Goal: Information Seeking & Learning: Learn about a topic

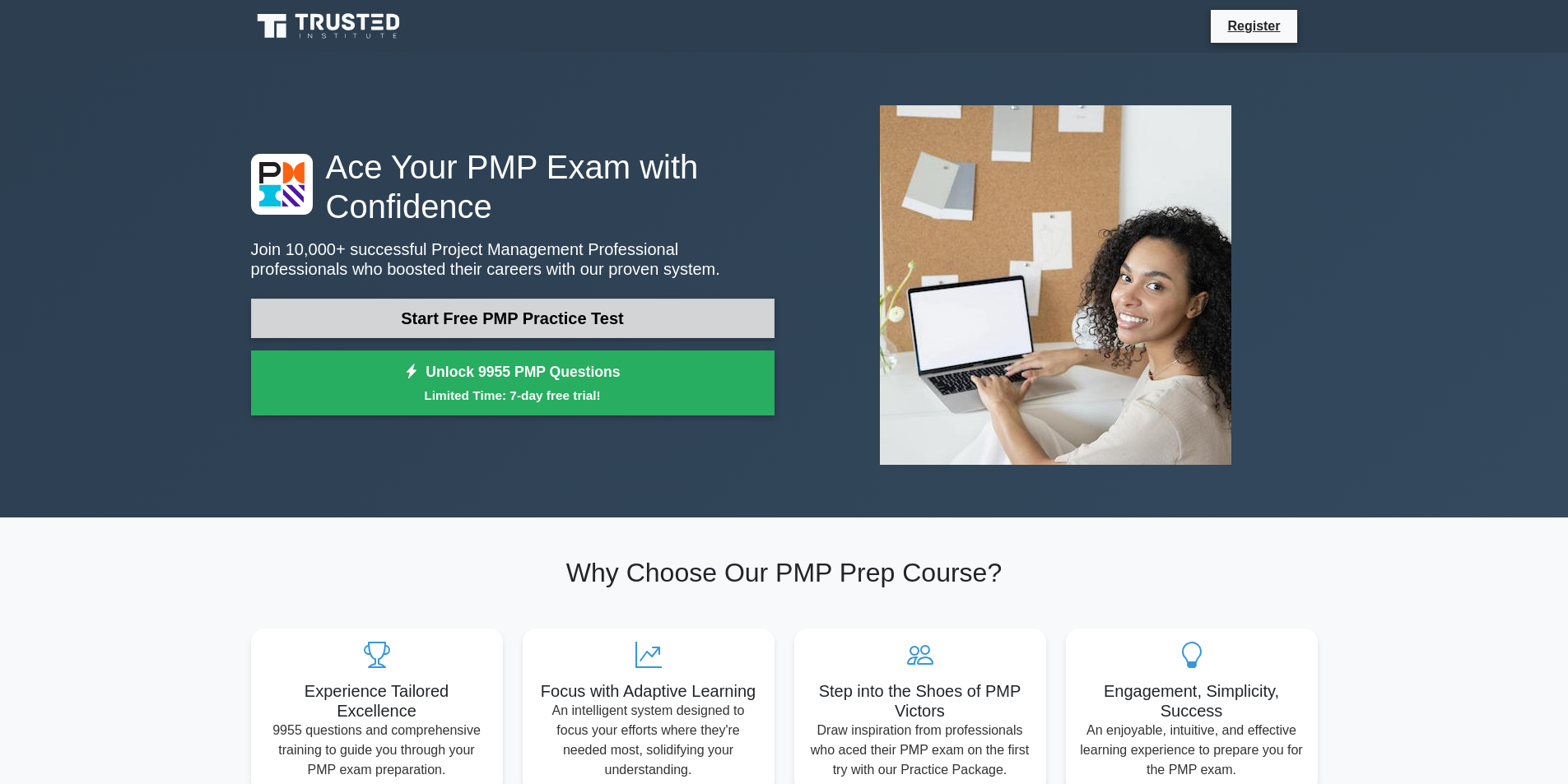
click at [483, 327] on link "Start Free PMP Practice Test" at bounding box center [513, 318] width 523 height 40
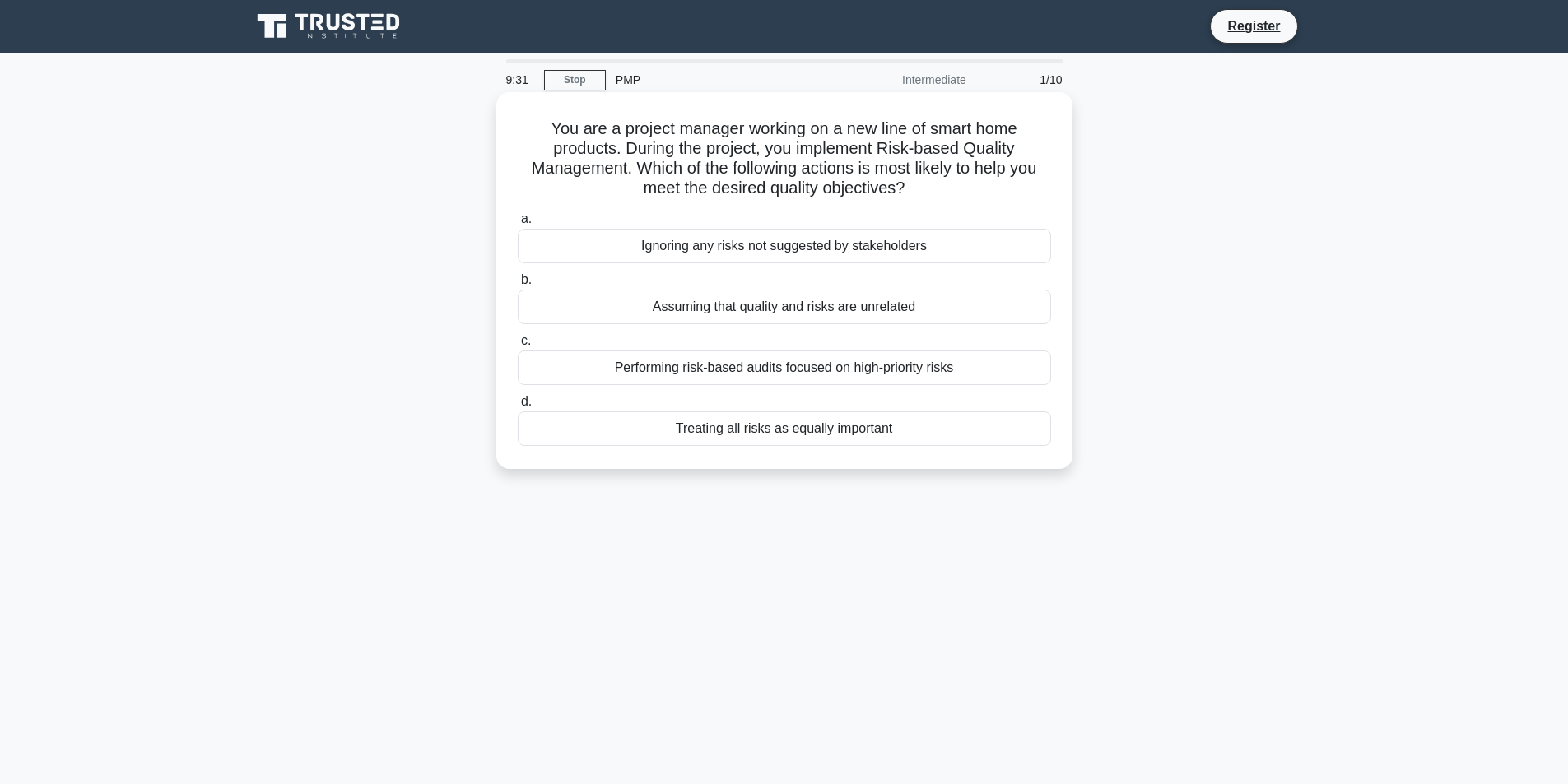
click at [711, 241] on div "Ignoring any risks not suggested by stakeholders" at bounding box center [784, 246] width 533 height 34
click at [517, 224] on input "a. Ignoring any risks not suggested by stakeholders" at bounding box center [517, 220] width 0 height 11
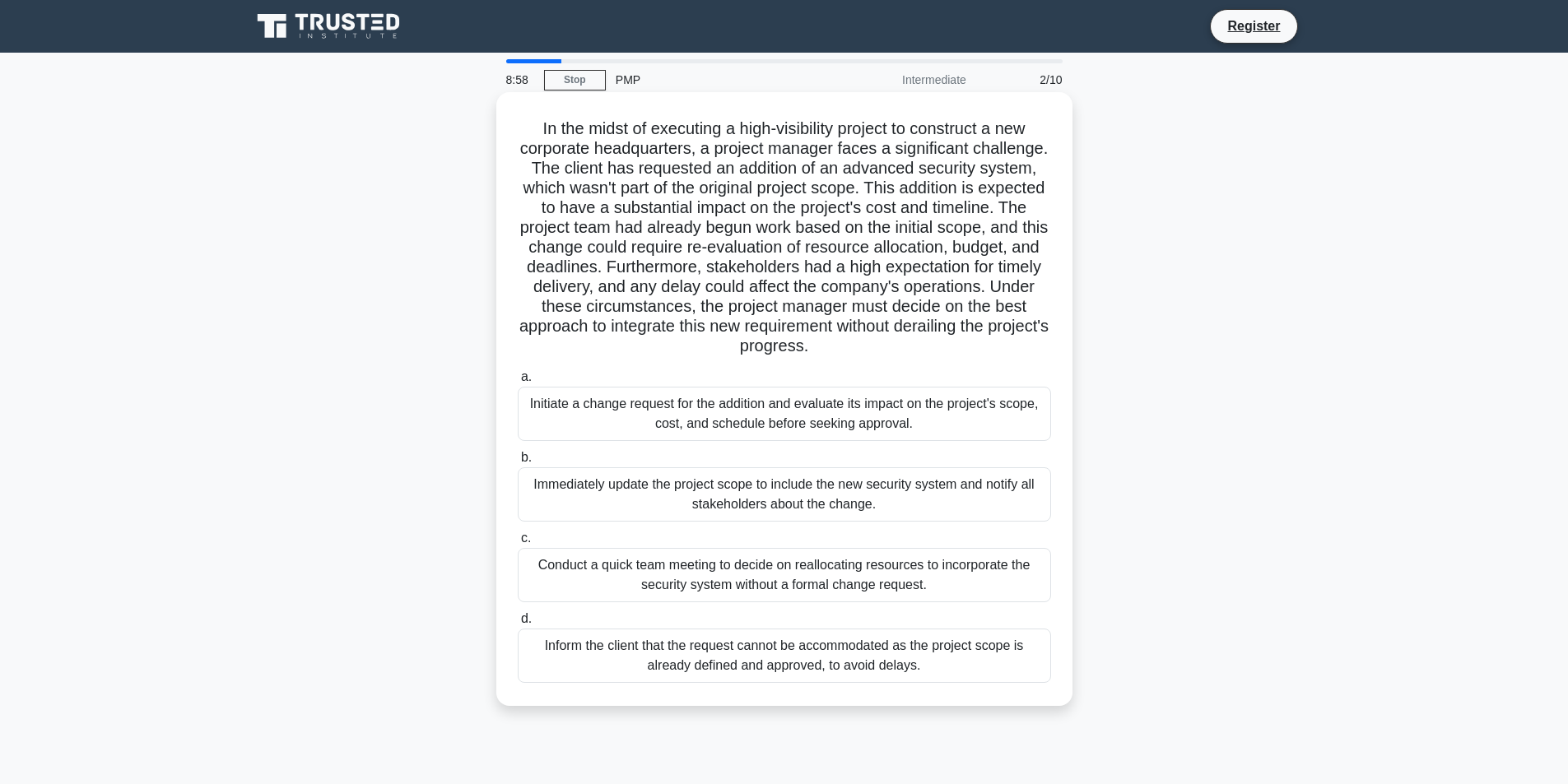
click at [704, 492] on div "Immediately update the project scope to include the new security system and not…" at bounding box center [784, 494] width 533 height 54
click at [517, 463] on input "b. Immediately update the project scope to include the new security system and …" at bounding box center [517, 458] width 0 height 11
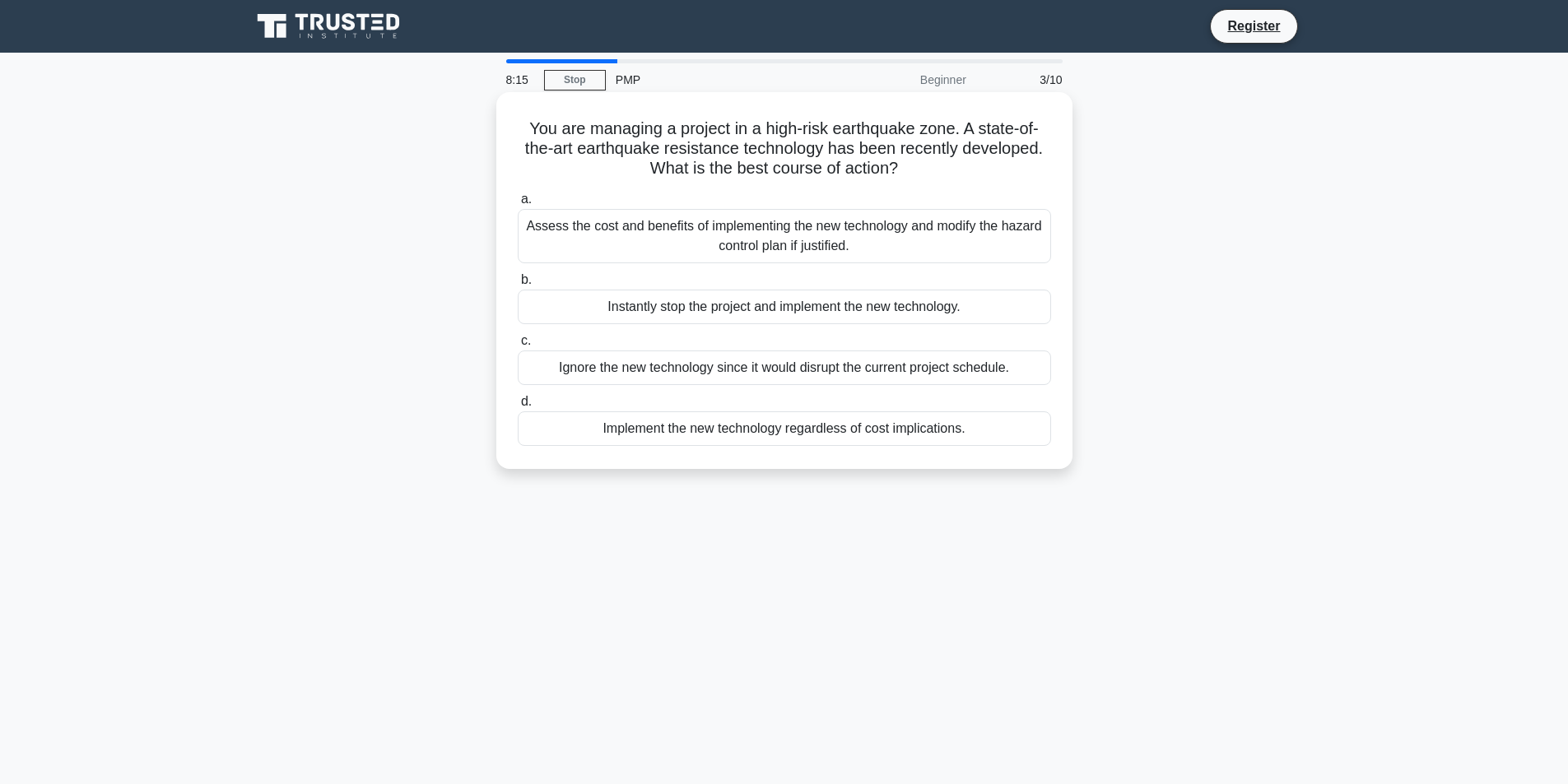
click at [726, 242] on div "Assess the cost and benefits of implementing the new technology and modify the …" at bounding box center [784, 235] width 533 height 54
click at [517, 205] on input "a. Assess the cost and benefits of implementing the new technology and modify t…" at bounding box center [517, 199] width 0 height 11
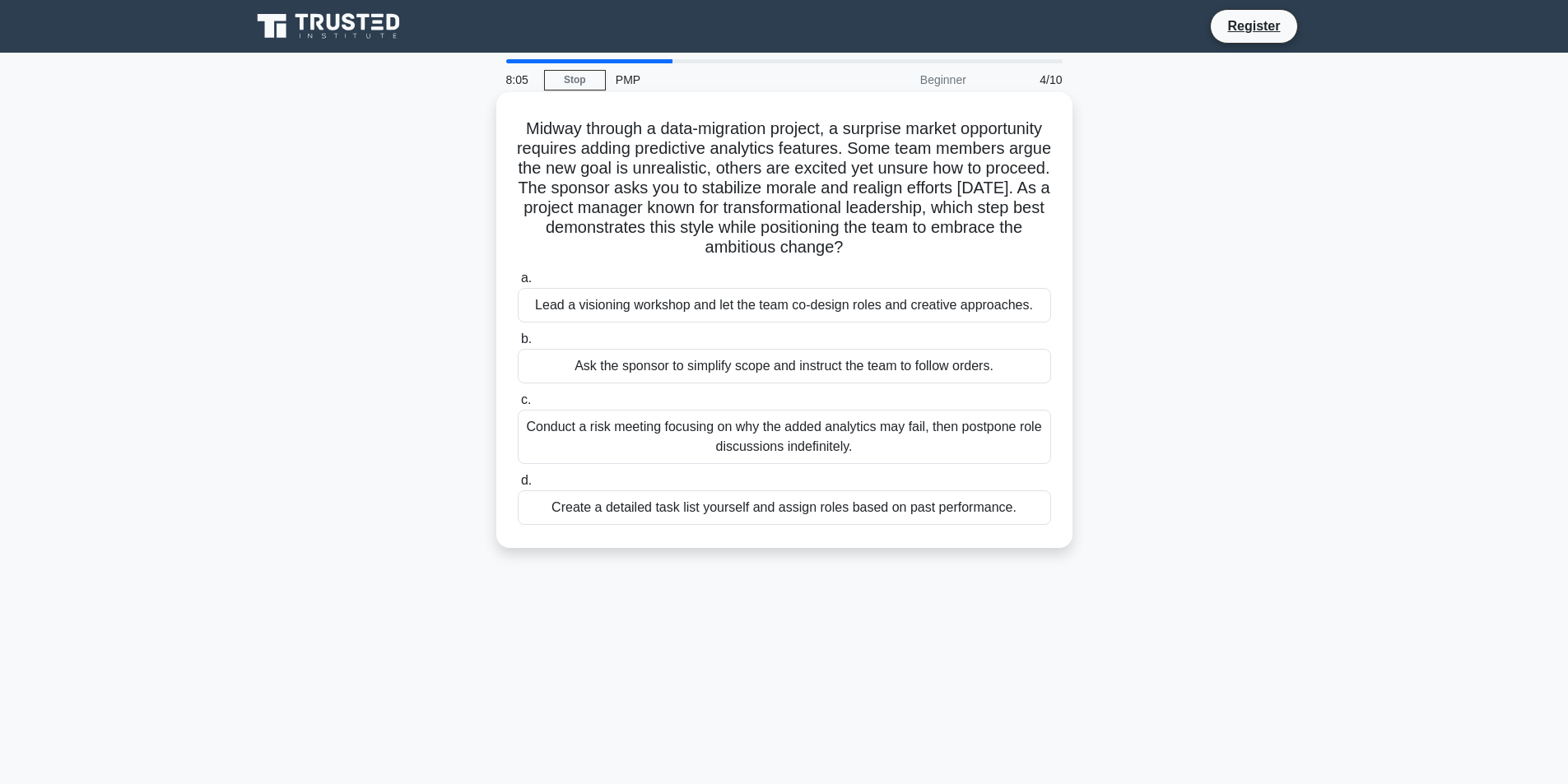
click at [704, 366] on div "Ask the sponsor to simplify scope and instruct the team to follow orders." at bounding box center [784, 366] width 533 height 34
click at [517, 344] on input "b. Ask the sponsor to simplify scope and instruct the team to follow orders." at bounding box center [517, 340] width 0 height 11
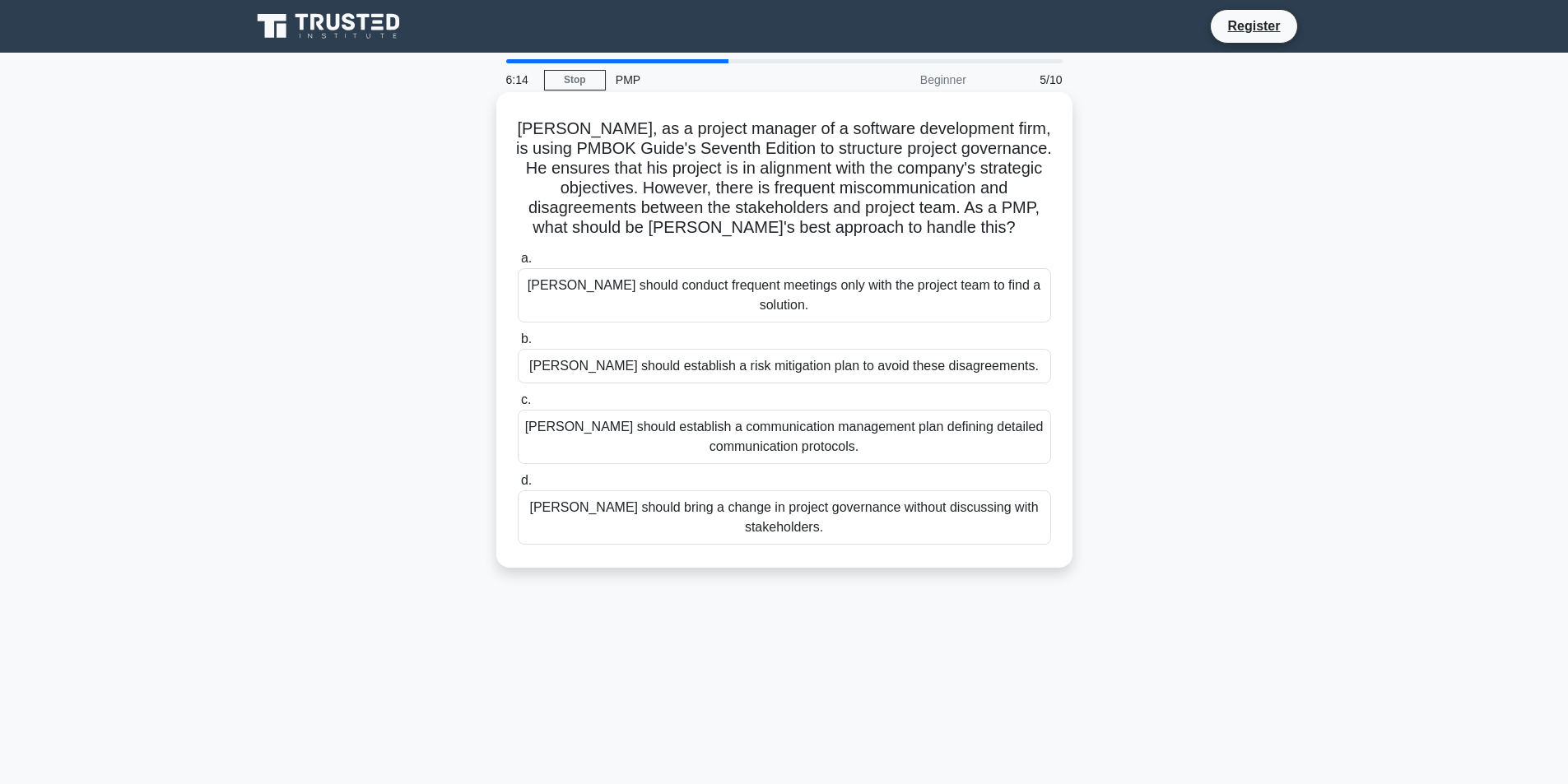
click at [757, 430] on div "Adam should establish a communication management plan defining detailed communi…" at bounding box center [784, 437] width 533 height 54
click at [517, 405] on input "c. Adam should establish a communication management plan defining detailed comm…" at bounding box center [517, 401] width 0 height 11
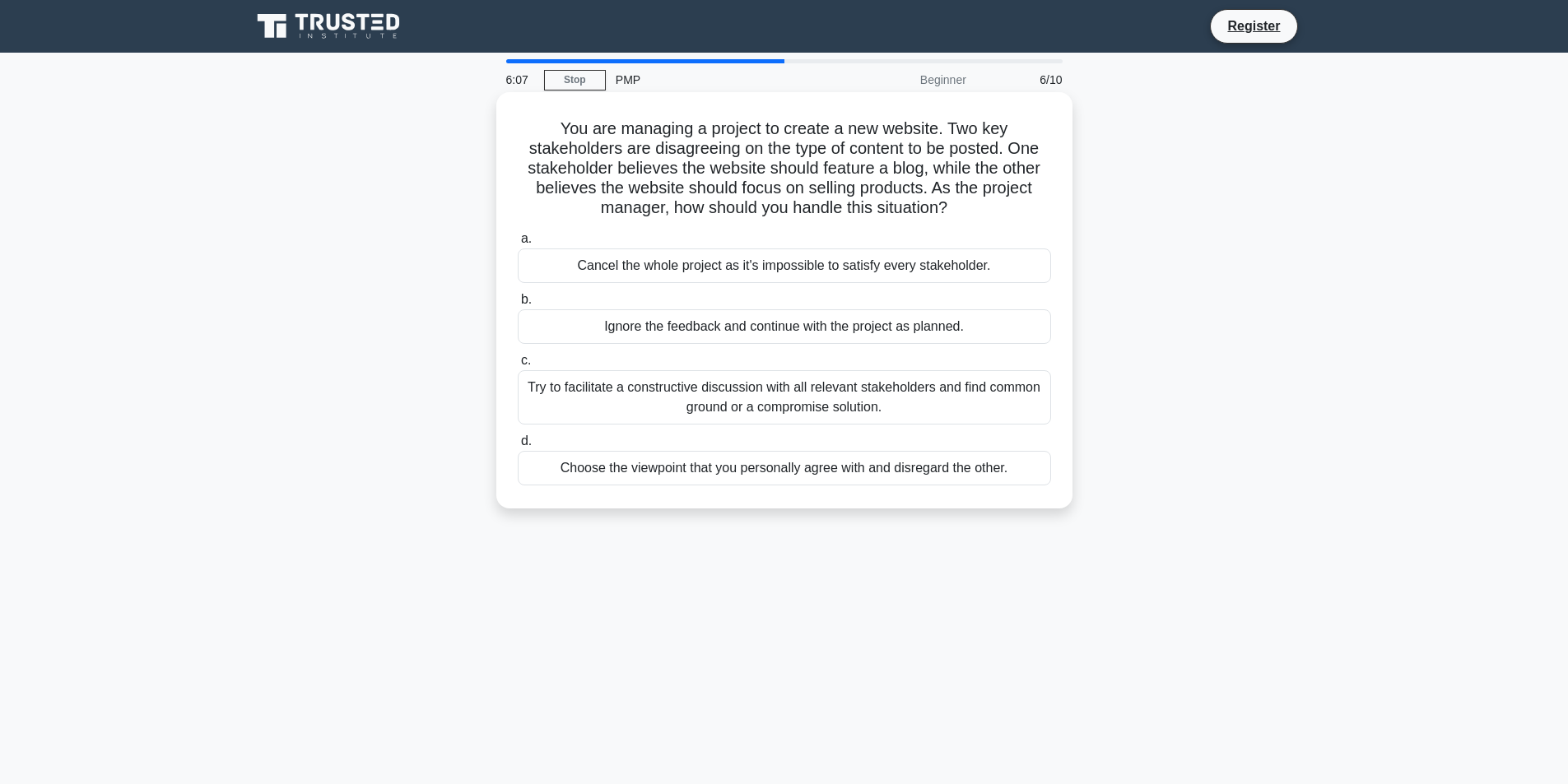
drag, startPoint x: 553, startPoint y: 126, endPoint x: 920, endPoint y: 250, distance: 387.4
click at [920, 250] on div "You are managing a project to create a new website. Two key stakeholders are di…" at bounding box center [784, 300] width 563 height 403
click at [759, 399] on div "Try to facilitate a constructive discussion with all relevant stakeholders and …" at bounding box center [784, 397] width 533 height 54
click at [517, 366] on input "c. Try to facilitate a constructive discussion with all relevant stakeholders a…" at bounding box center [517, 361] width 0 height 11
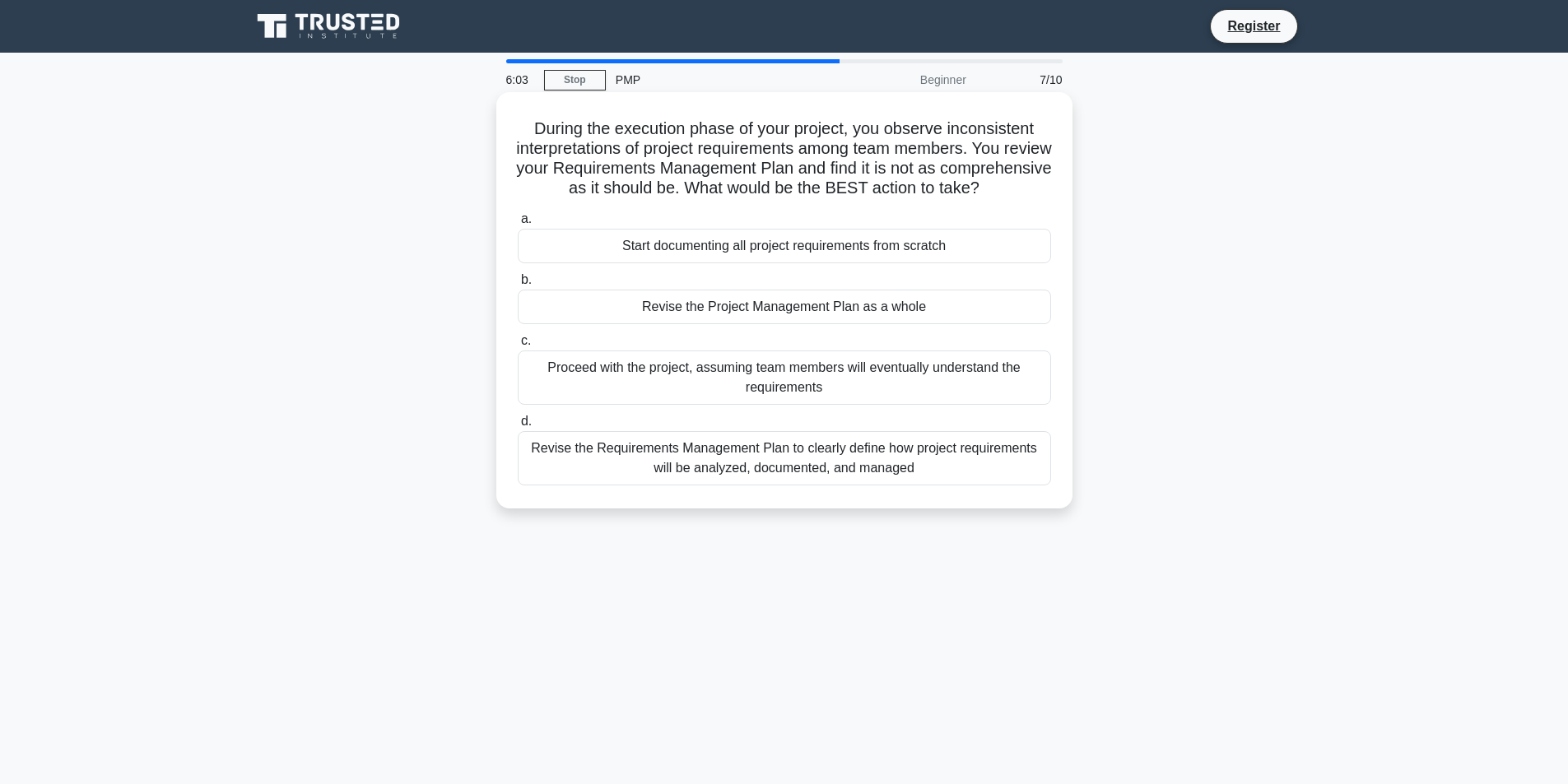
click at [762, 324] on div "Revise the Project Management Plan as a whole" at bounding box center [784, 307] width 533 height 34
click at [517, 285] on input "b. Revise the Project Management Plan as a whole" at bounding box center [517, 280] width 0 height 11
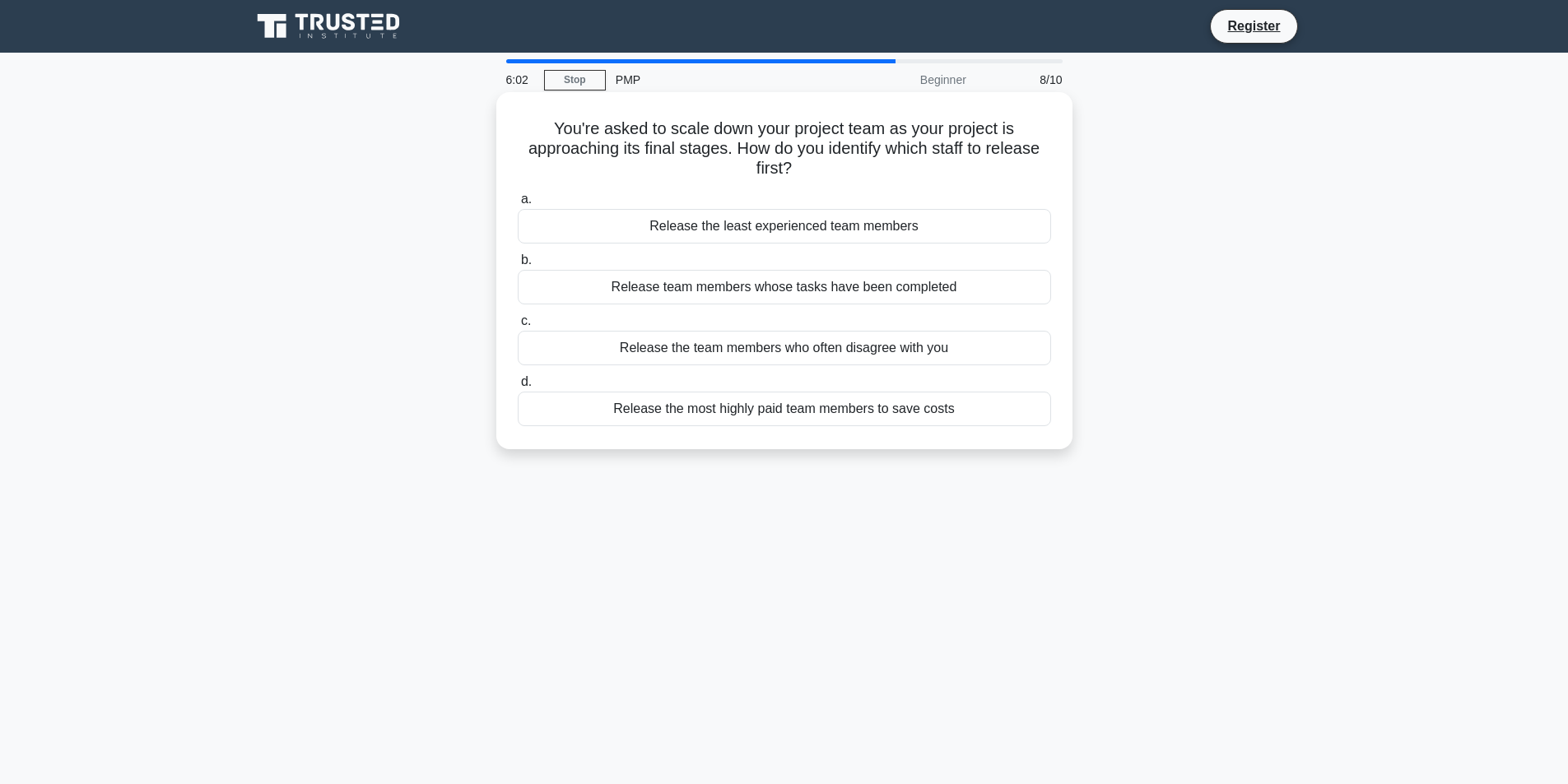
click at [780, 288] on div "Release team members whose tasks have been completed" at bounding box center [784, 286] width 533 height 34
click at [517, 266] on input "b. Release team members whose tasks have been completed" at bounding box center [517, 260] width 0 height 11
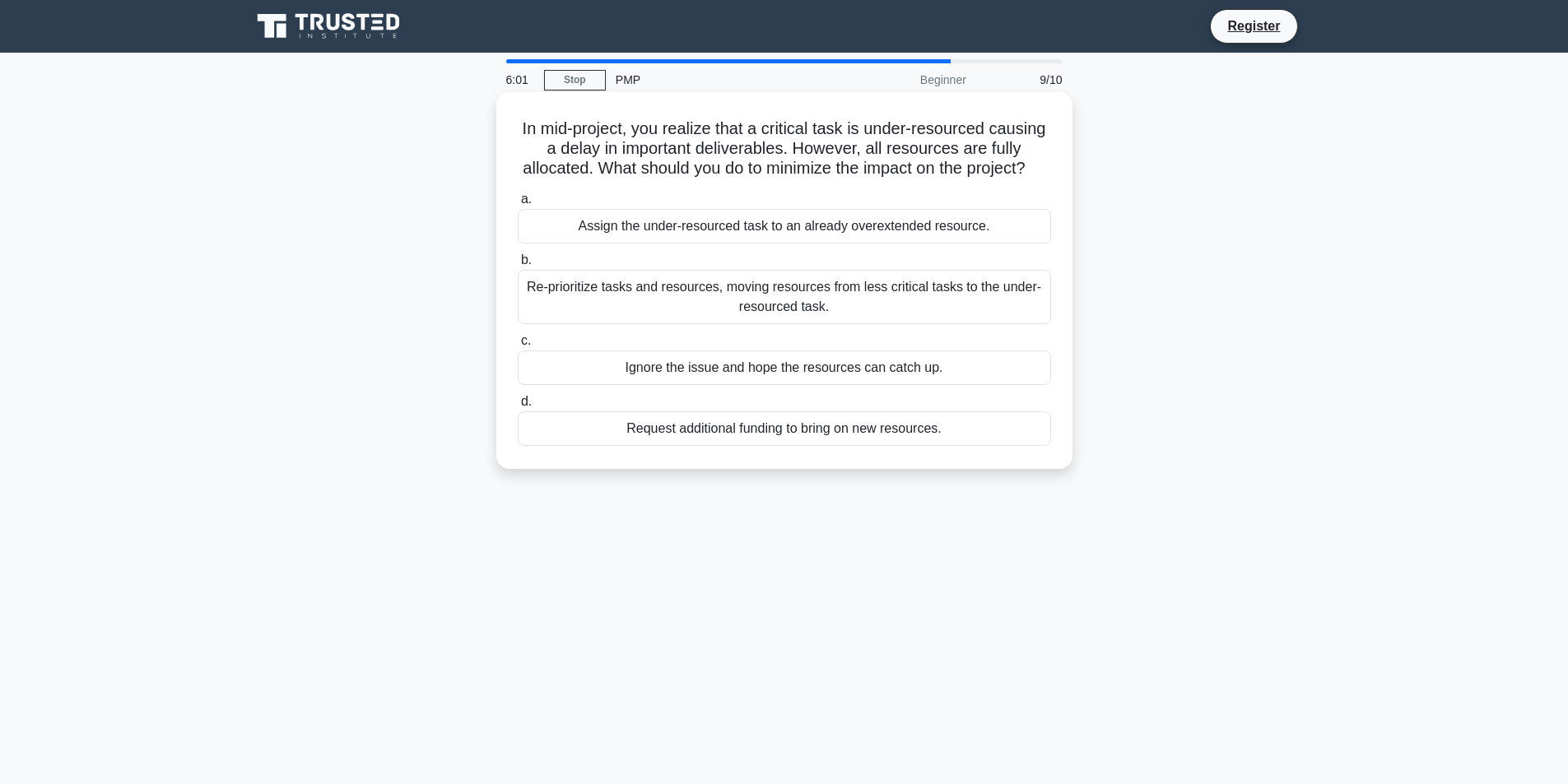
click at [757, 444] on div "Request additional funding to bring on new resources." at bounding box center [784, 428] width 533 height 34
click at [517, 407] on input "d. Request additional funding to bring on new resources." at bounding box center [517, 402] width 0 height 11
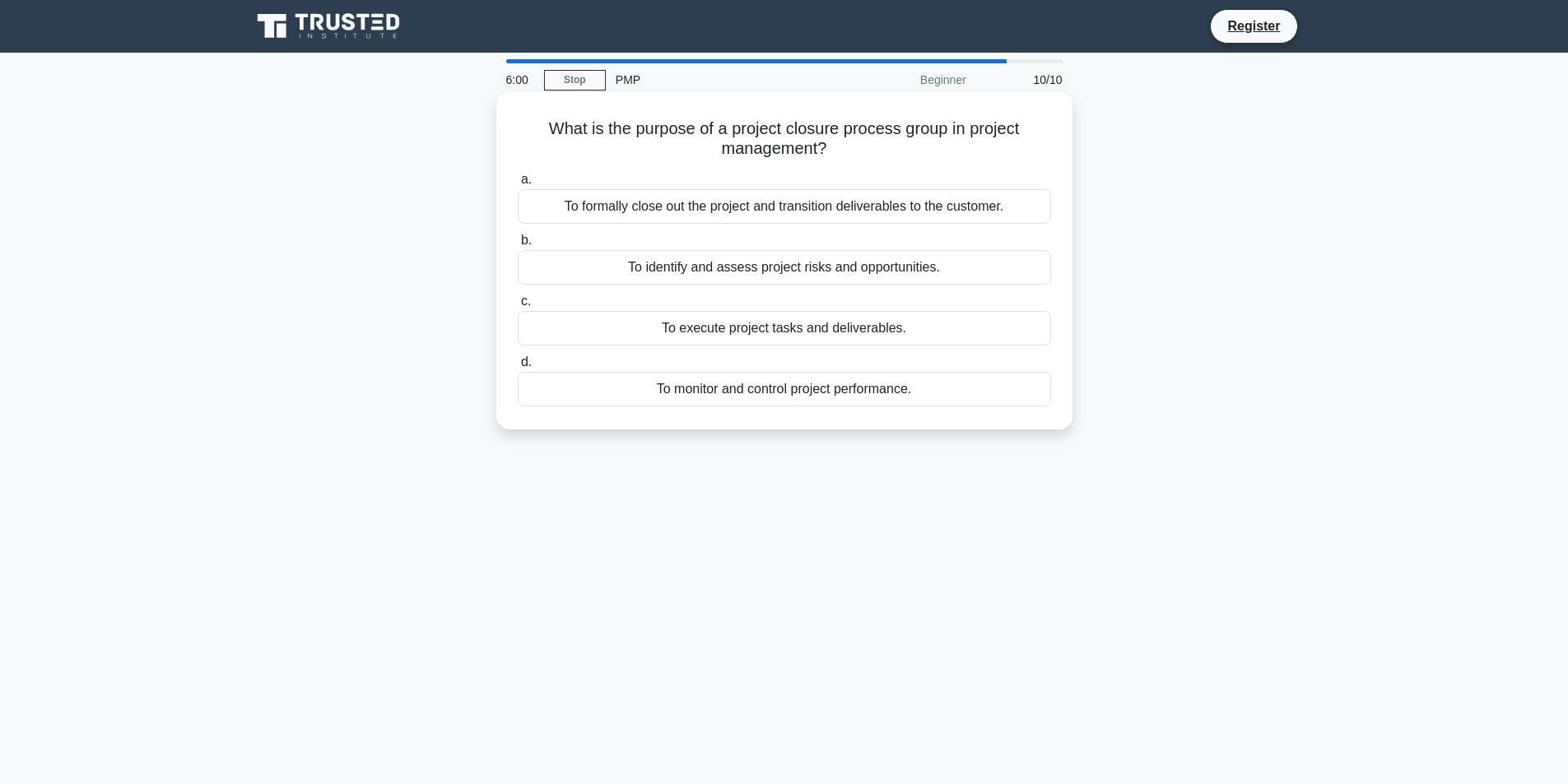
click at [750, 387] on div "To monitor and control project performance." at bounding box center [784, 389] width 533 height 34
click at [517, 368] on input "d. To monitor and control project performance." at bounding box center [517, 363] width 0 height 11
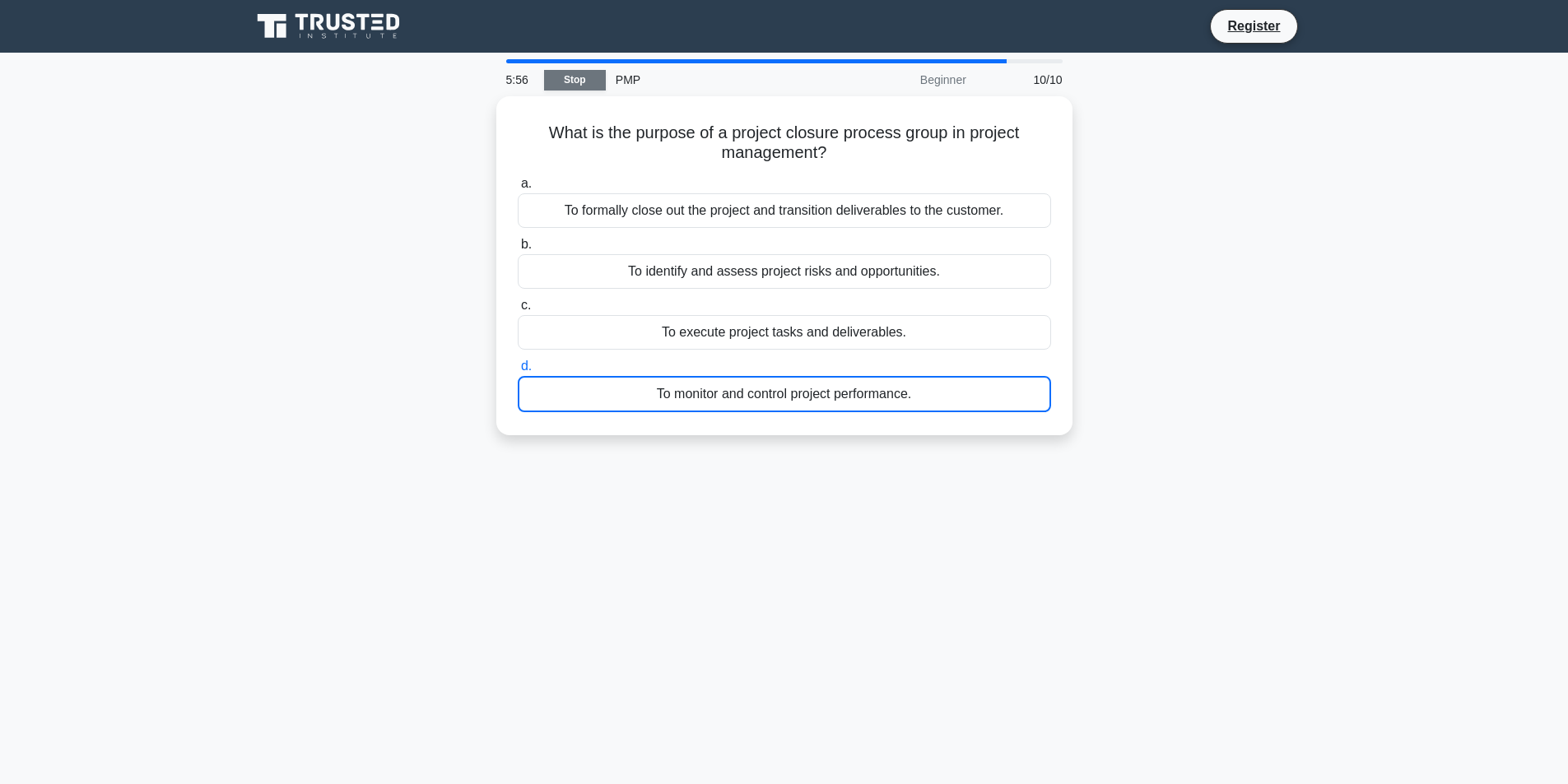
click at [593, 85] on link "Stop" at bounding box center [575, 80] width 62 height 20
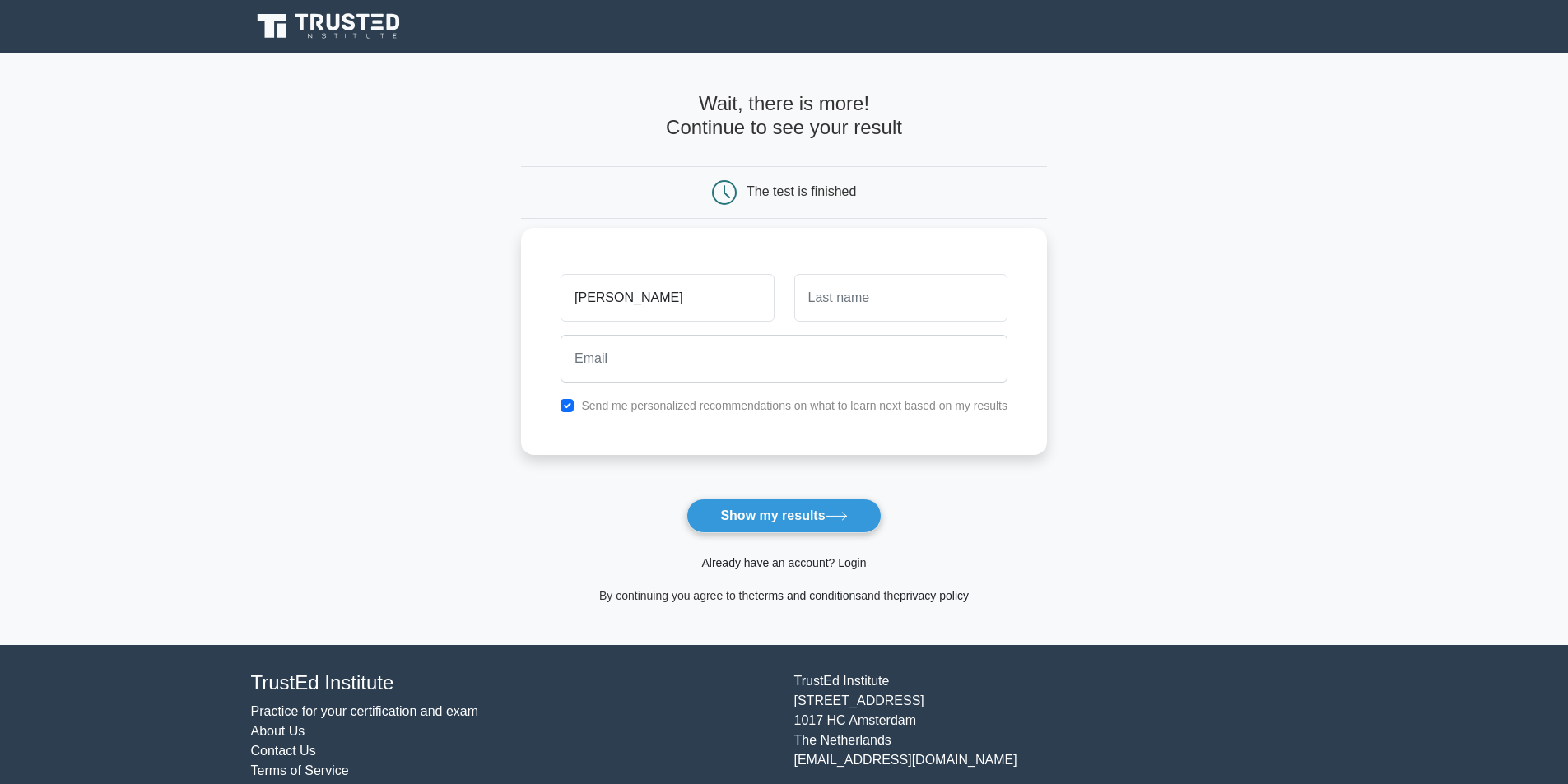
type input "ISMAIL"
click at [823, 301] on input "text" at bounding box center [900, 298] width 213 height 48
type input "layth"
click at [797, 361] on input "email" at bounding box center [784, 358] width 447 height 48
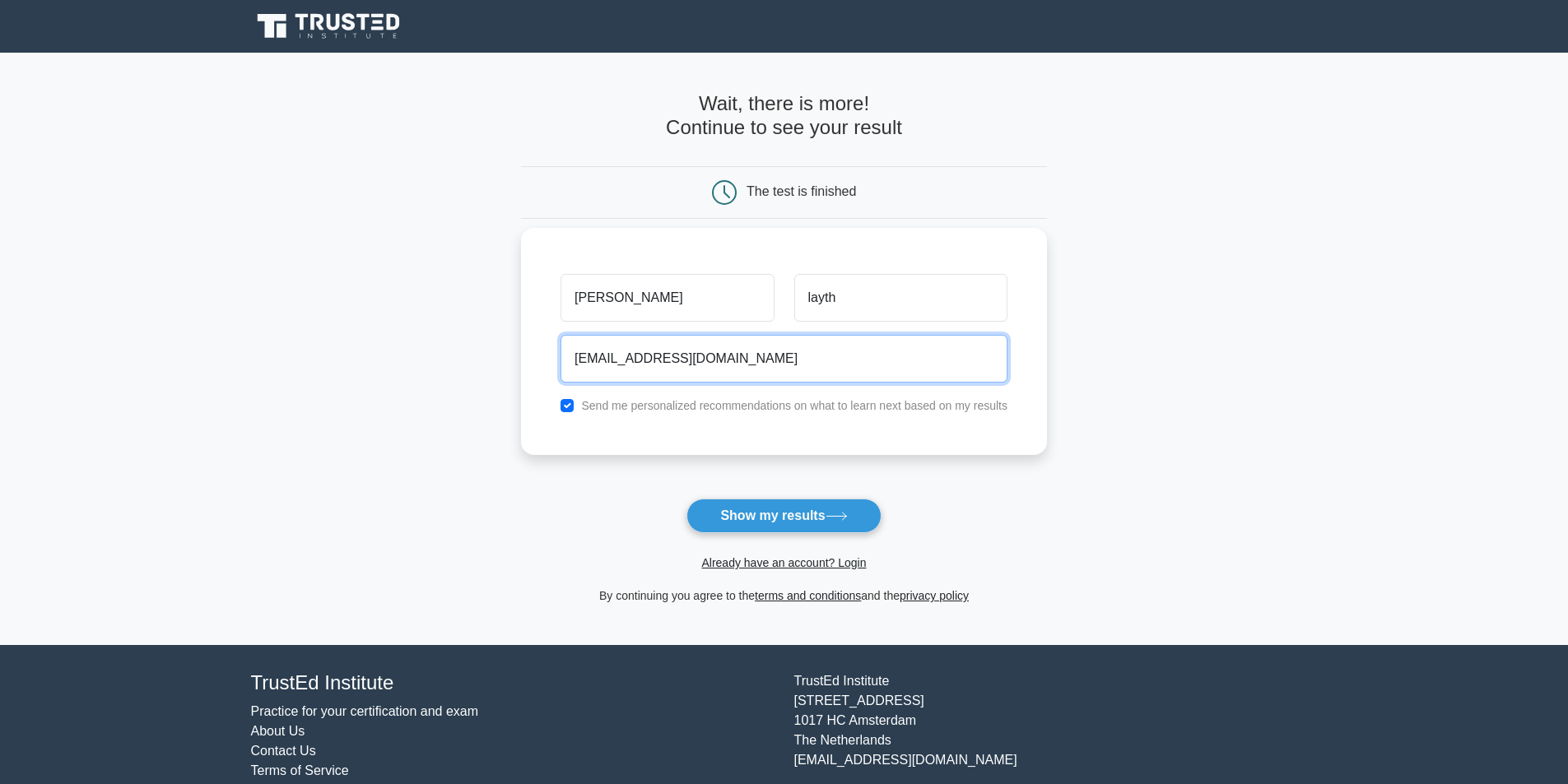
type input "asmaeel.laith1991@gmail.com"
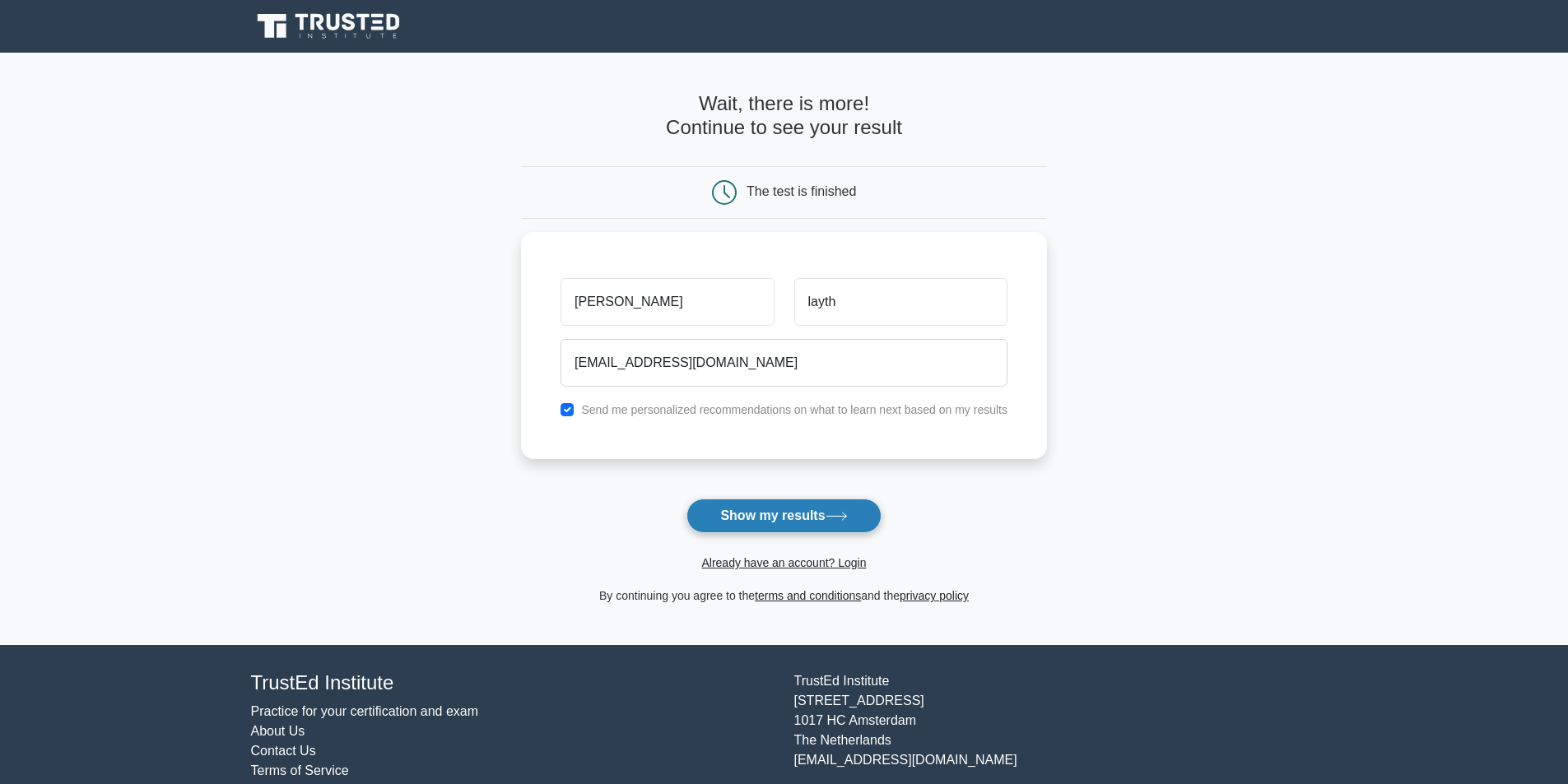
click at [748, 515] on button "Show my results" at bounding box center [784, 515] width 194 height 34
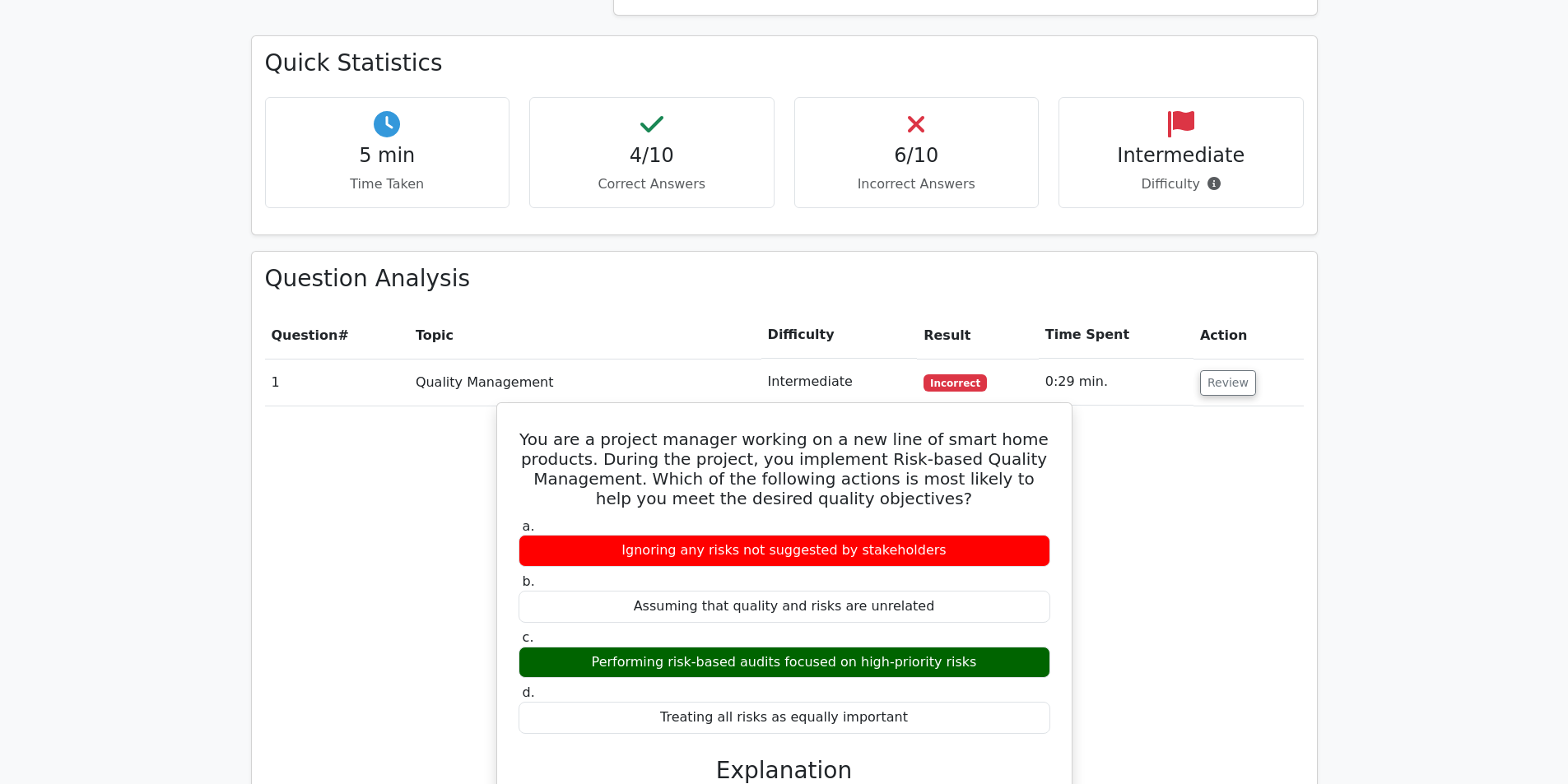
scroll to position [657, 0]
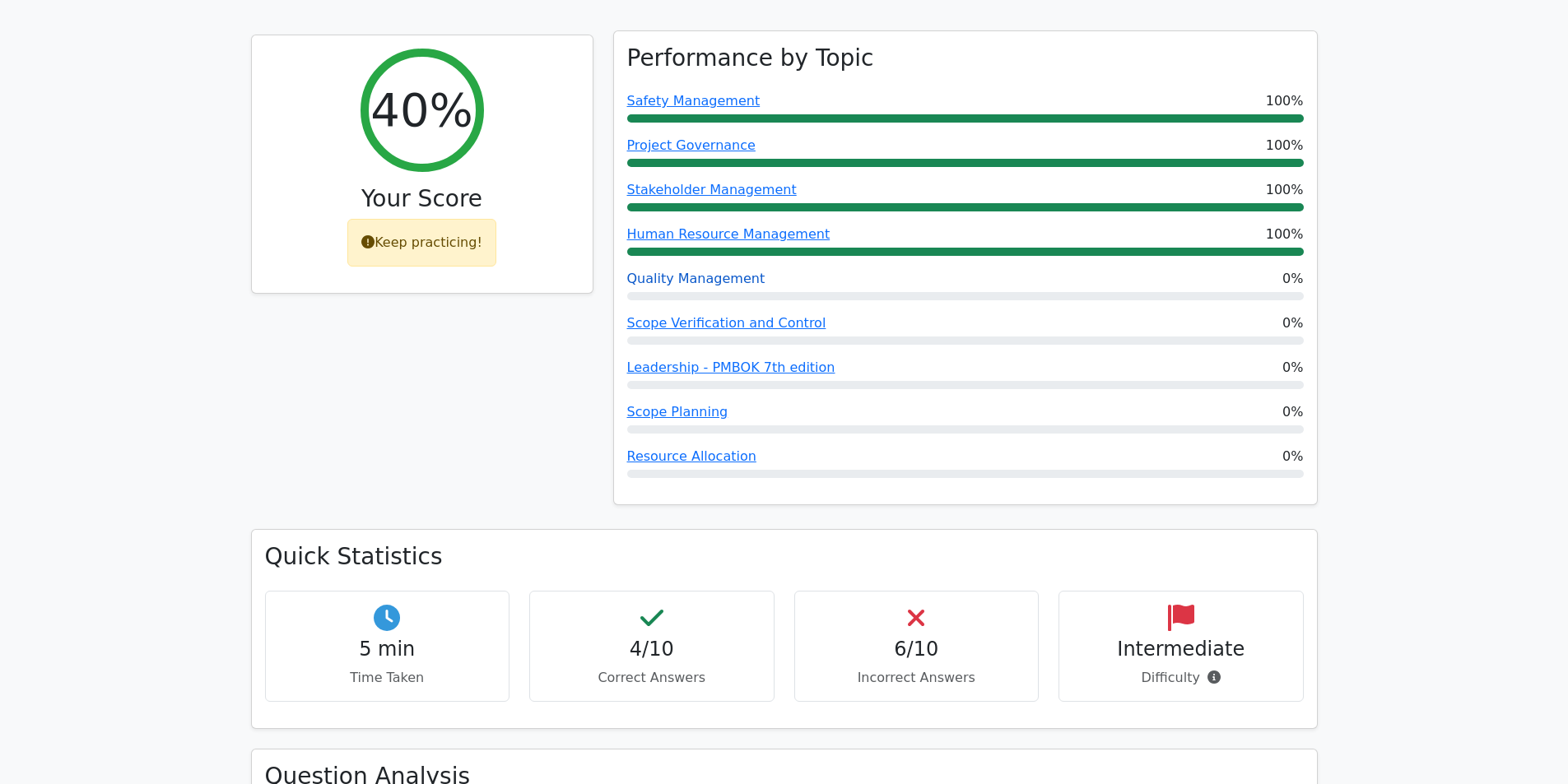
click at [677, 271] on link "Quality Management" at bounding box center [697, 278] width 139 height 16
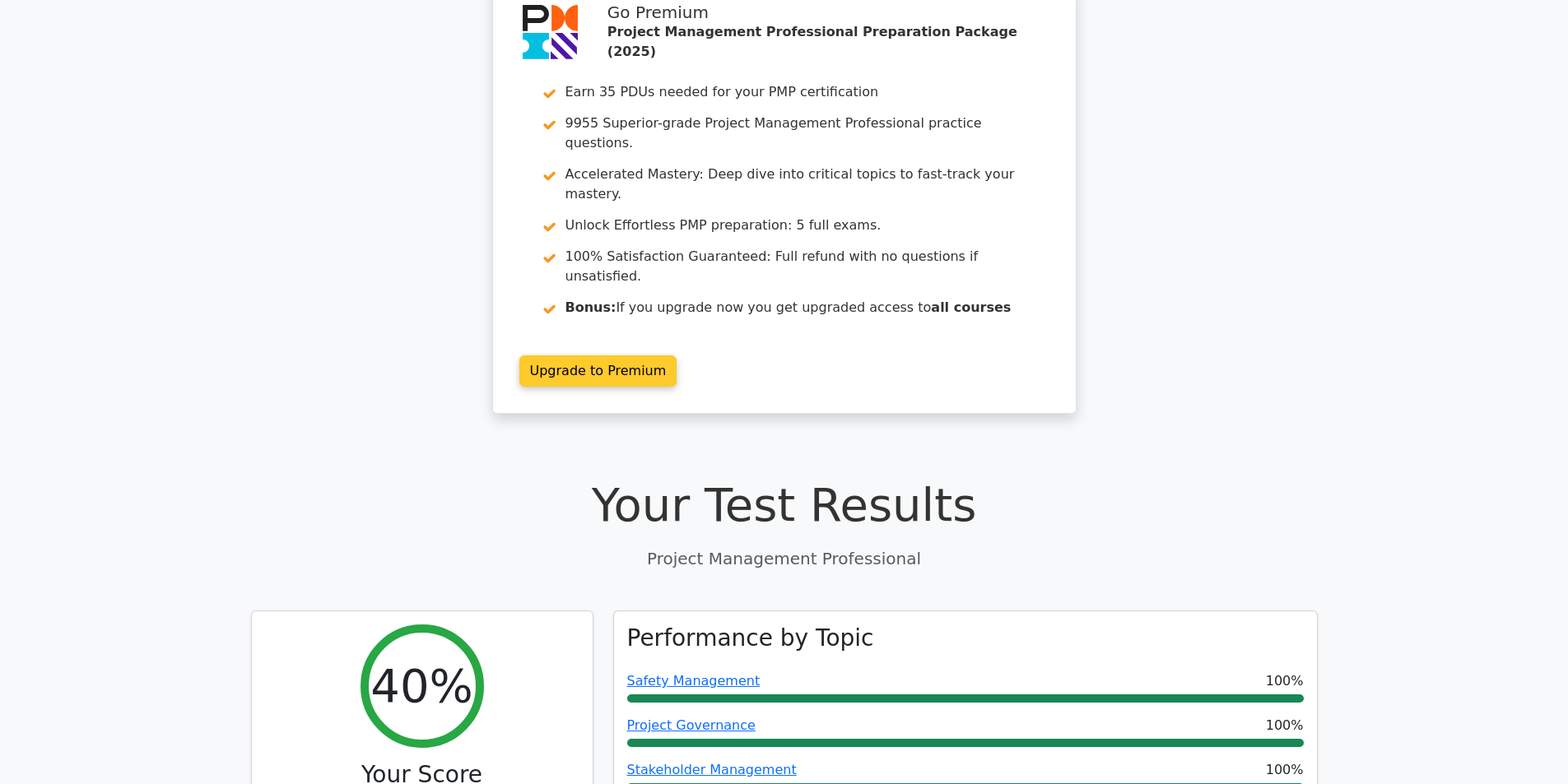
scroll to position [0, 0]
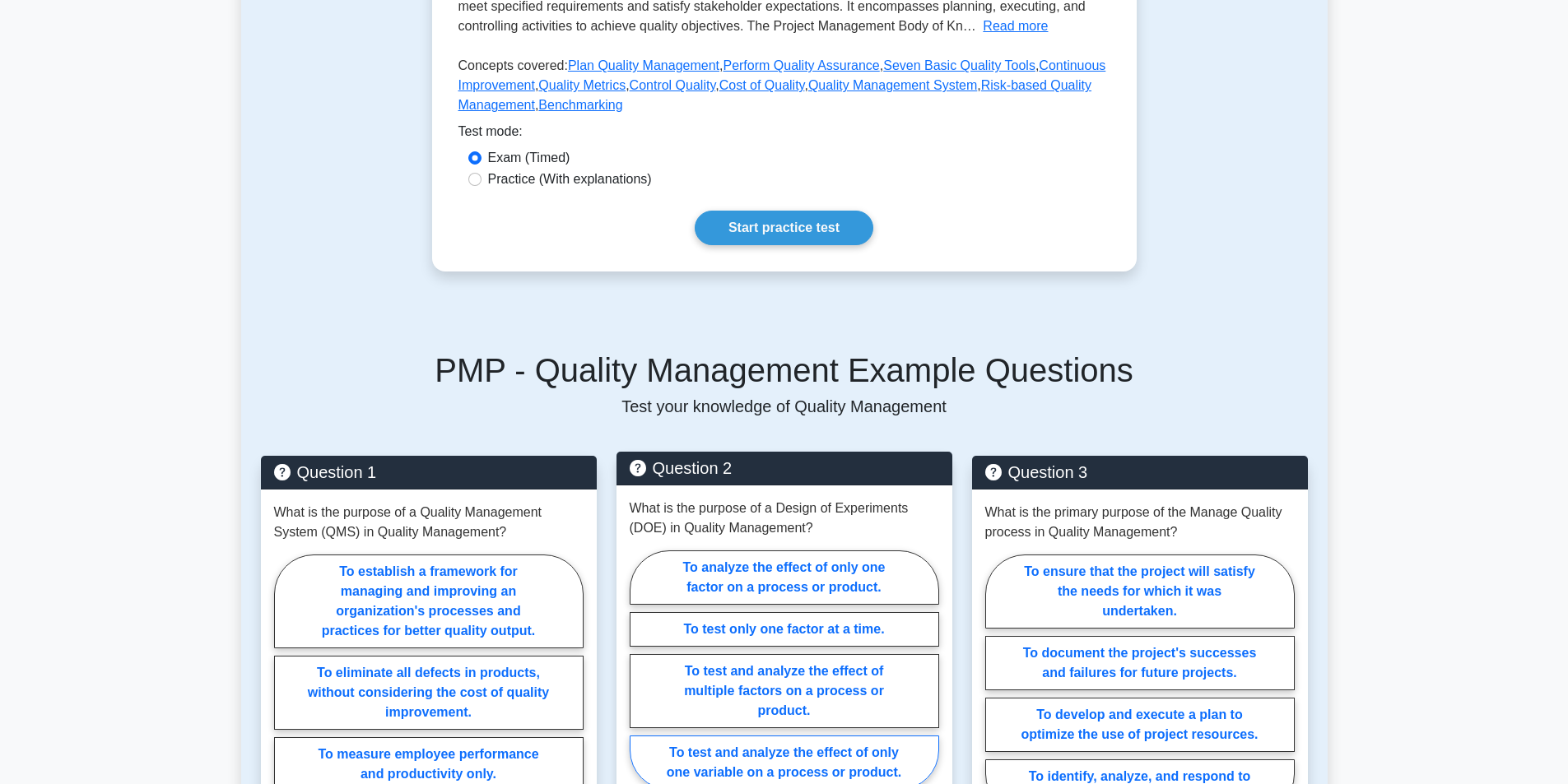
scroll to position [823, 0]
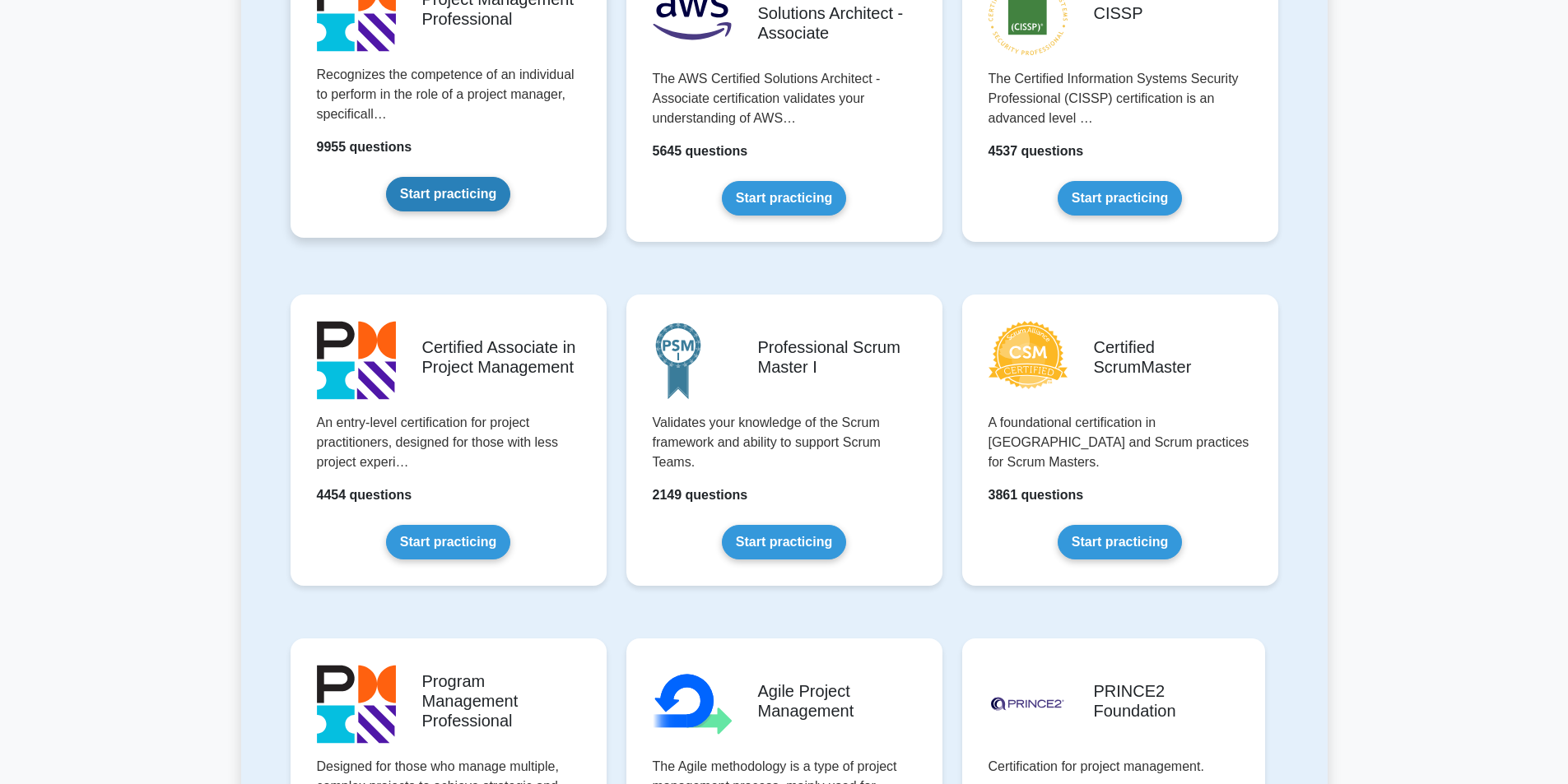
scroll to position [247, 0]
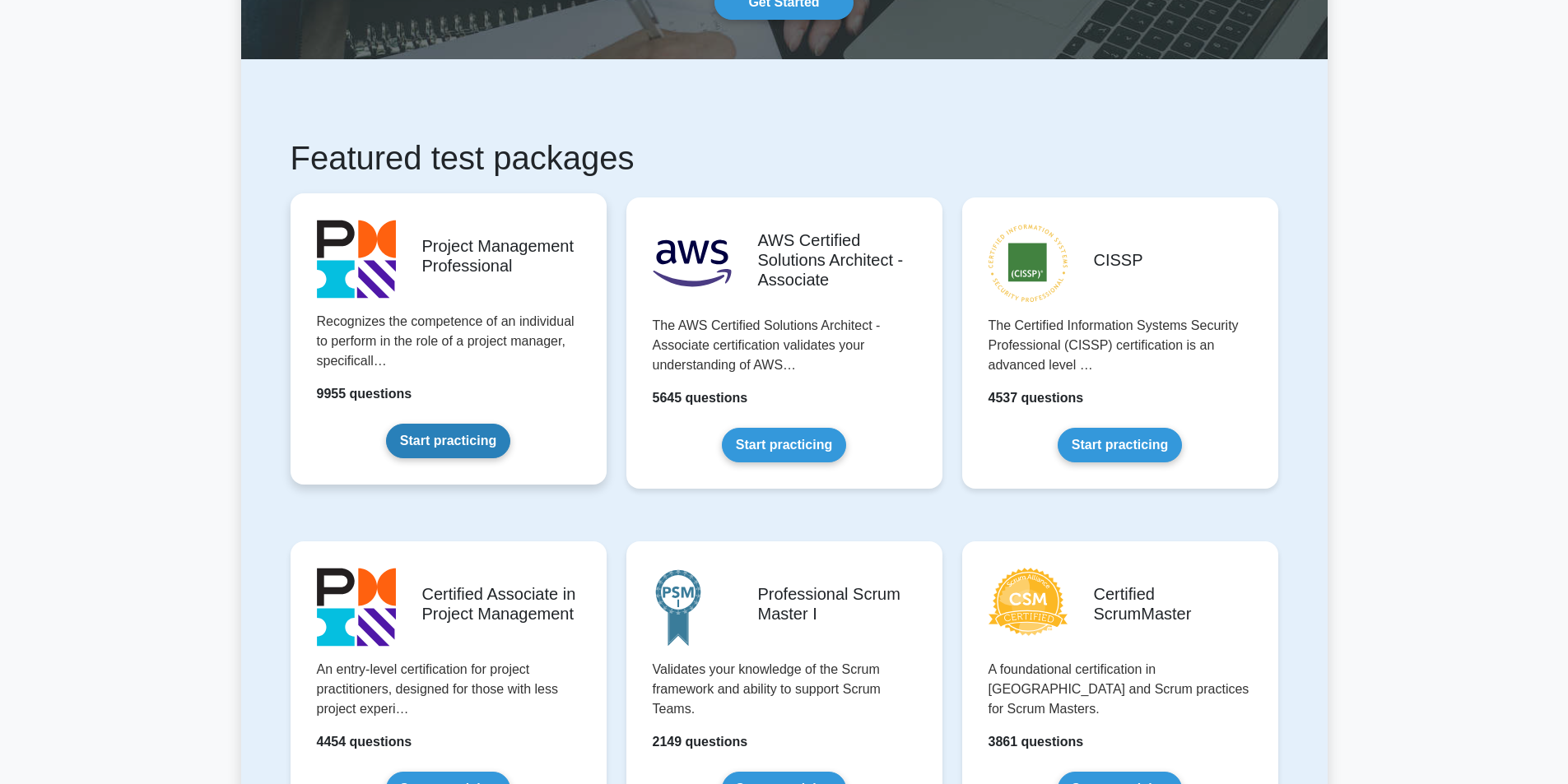
click at [442, 447] on link "Start practicing" at bounding box center [448, 440] width 124 height 34
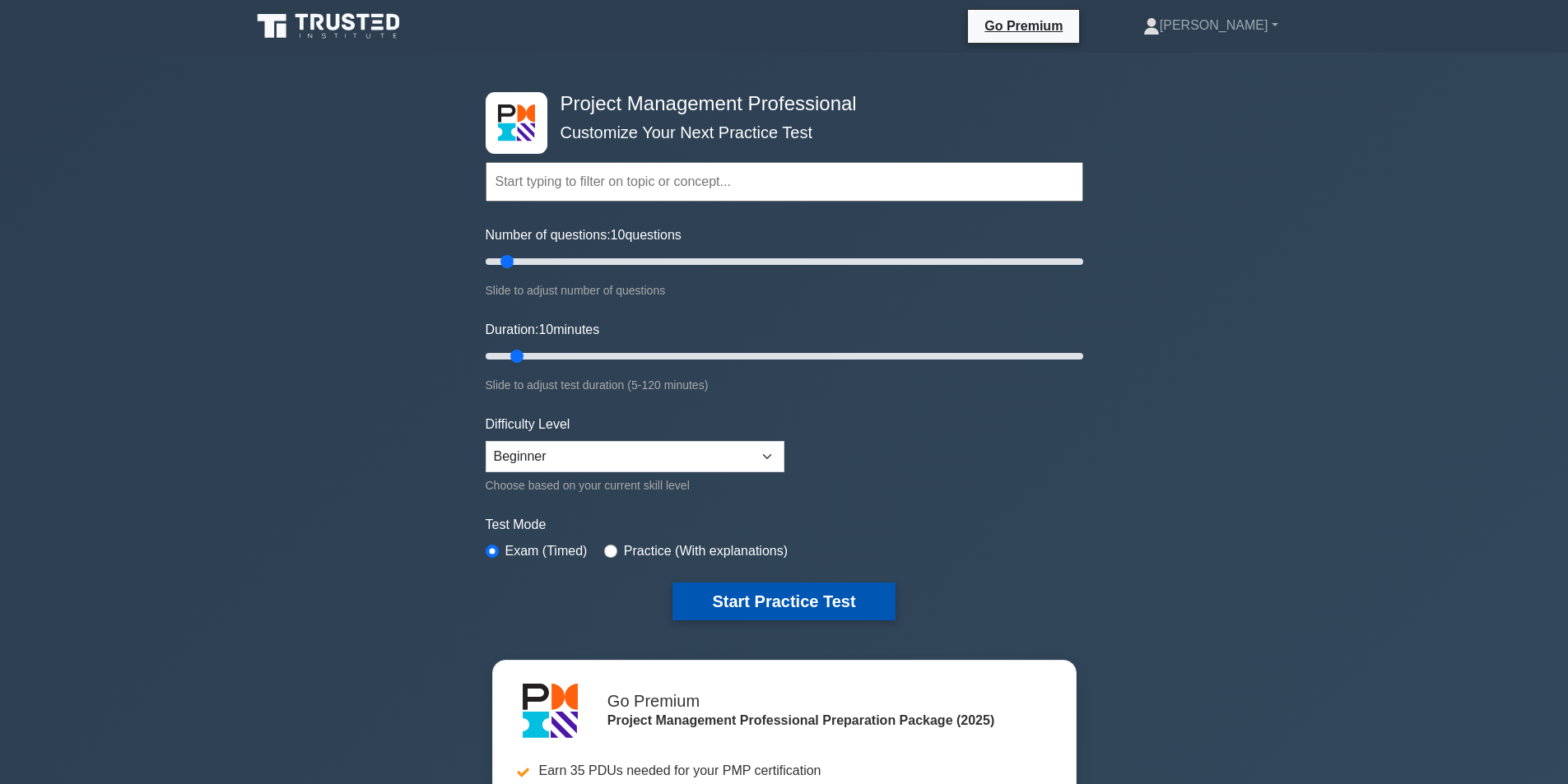
click at [796, 601] on button "Start Practice Test" at bounding box center [784, 601] width 222 height 38
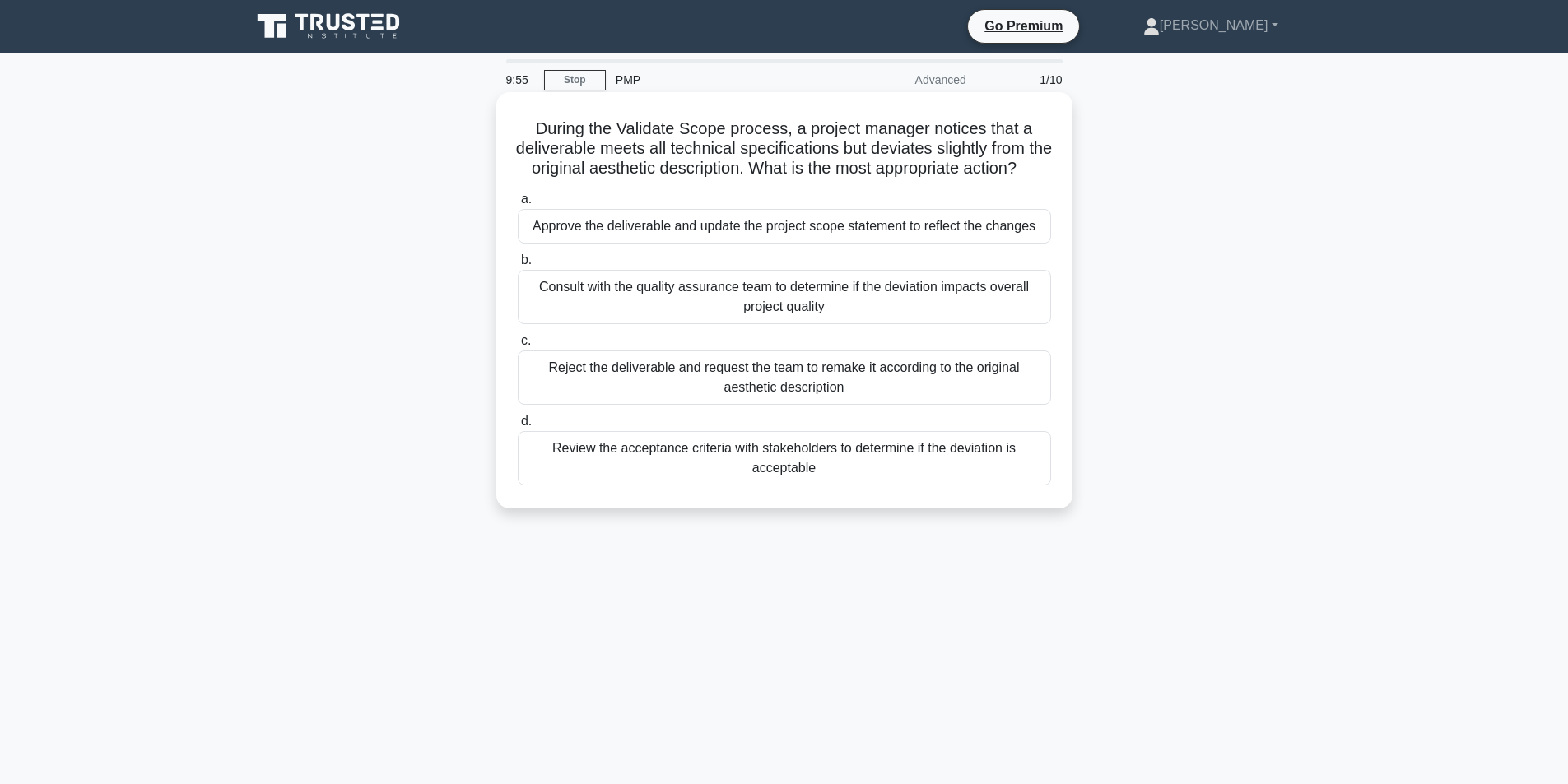
drag, startPoint x: 528, startPoint y: 121, endPoint x: 1005, endPoint y: 184, distance: 481.1
click at [1005, 179] on h5 "During the Validate Scope process, a project manager notices that a deliverable…" at bounding box center [784, 149] width 537 height 61
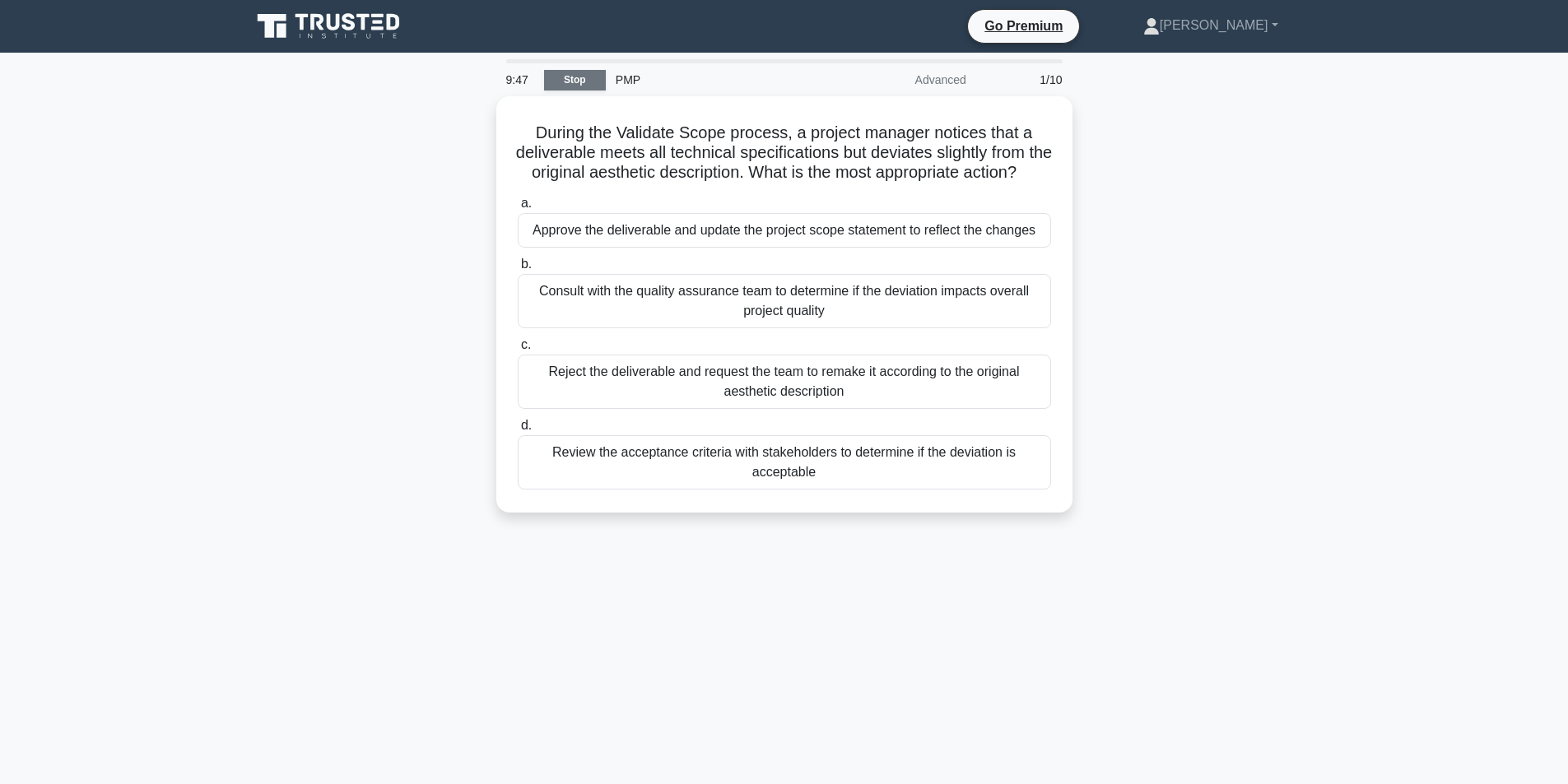
click at [585, 79] on link "Stop" at bounding box center [575, 80] width 62 height 20
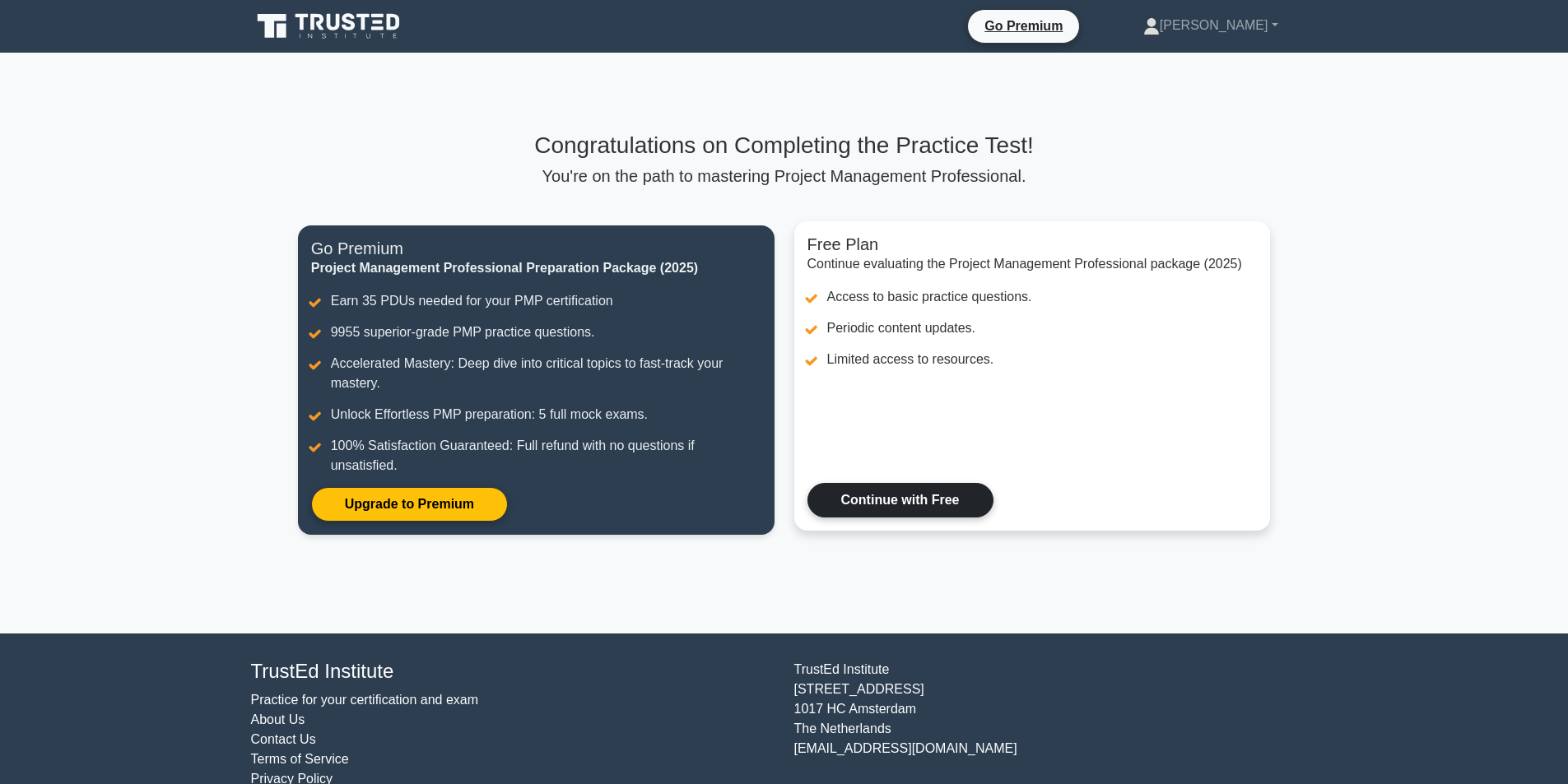
click at [882, 512] on link "Continue with Free" at bounding box center [900, 500] width 186 height 34
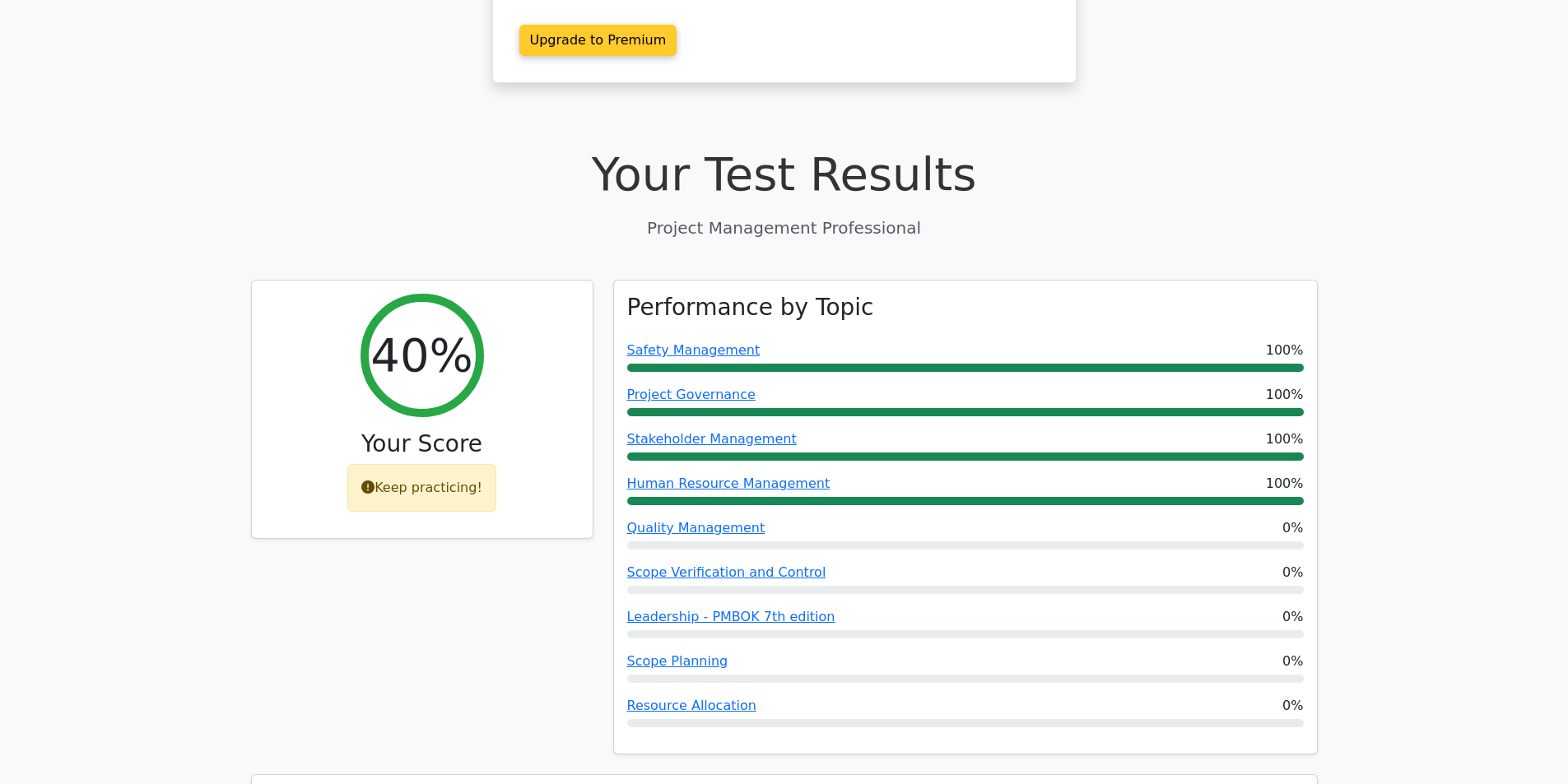
scroll to position [329, 0]
